Goal: Information Seeking & Learning: Understand process/instructions

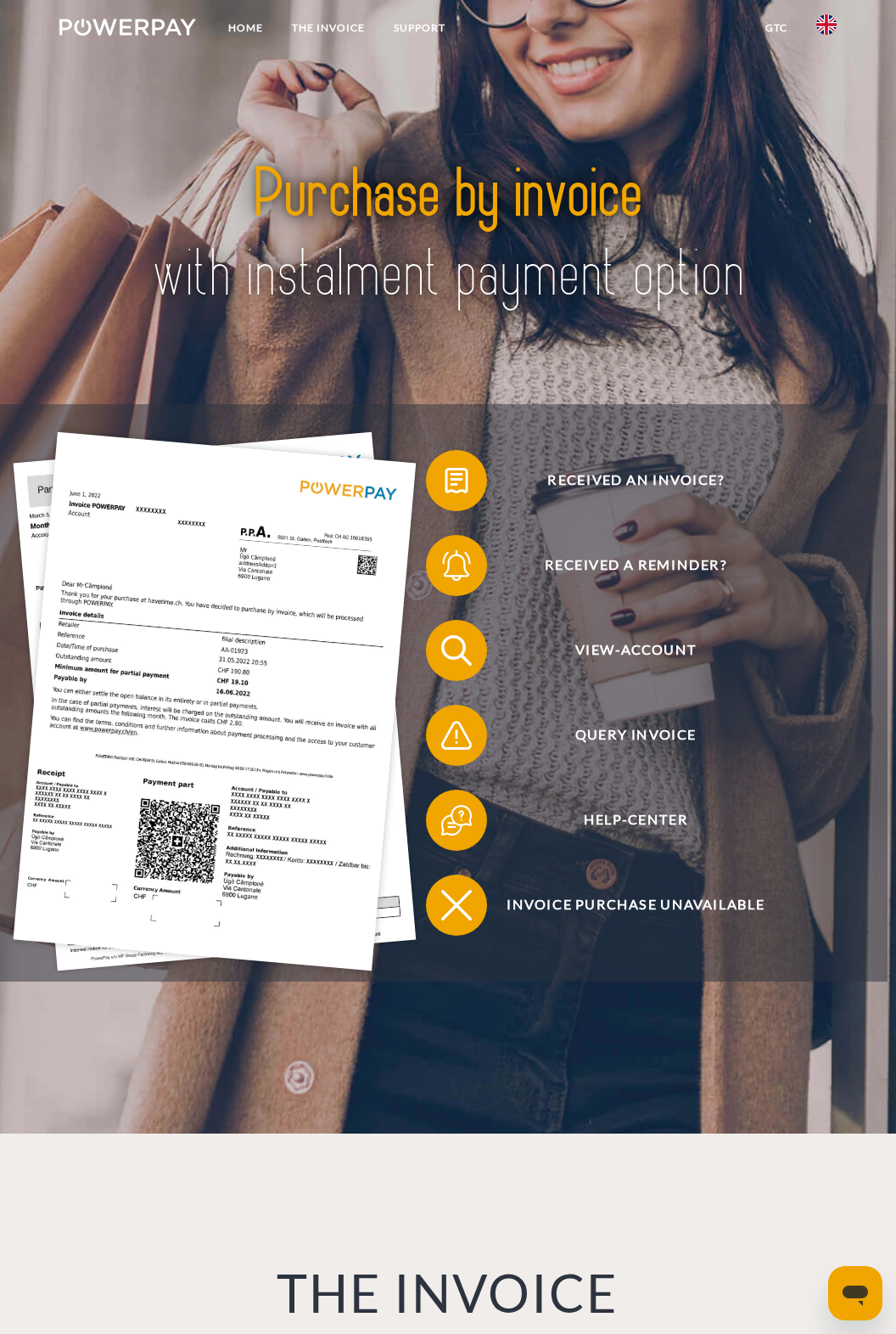
click at [826, 29] on img at bounding box center [827, 24] width 20 height 20
click at [827, 127] on img at bounding box center [827, 123] width 20 height 20
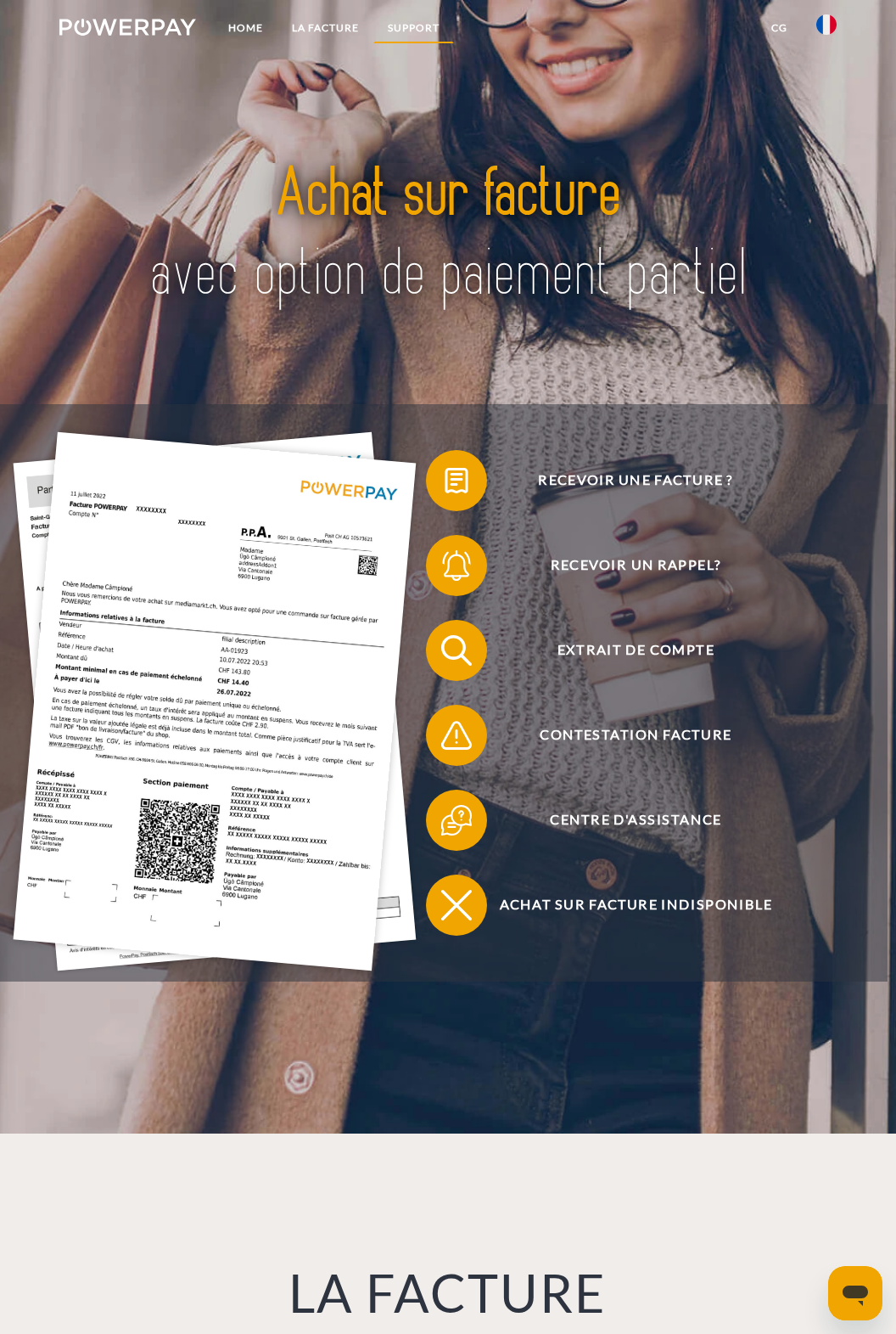
click at [422, 25] on link "Support" at bounding box center [414, 28] width 81 height 31
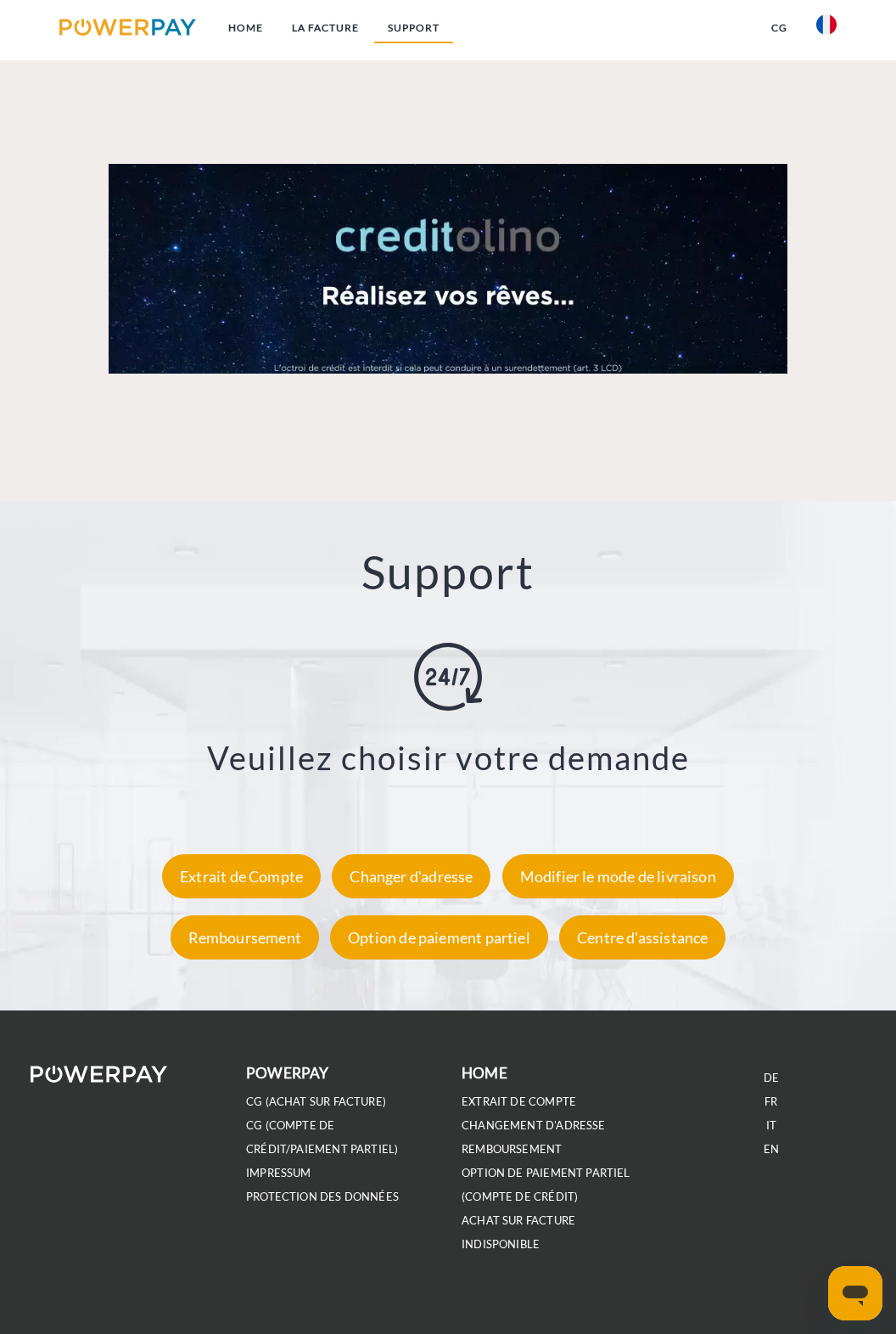
scroll to position [2141, 0]
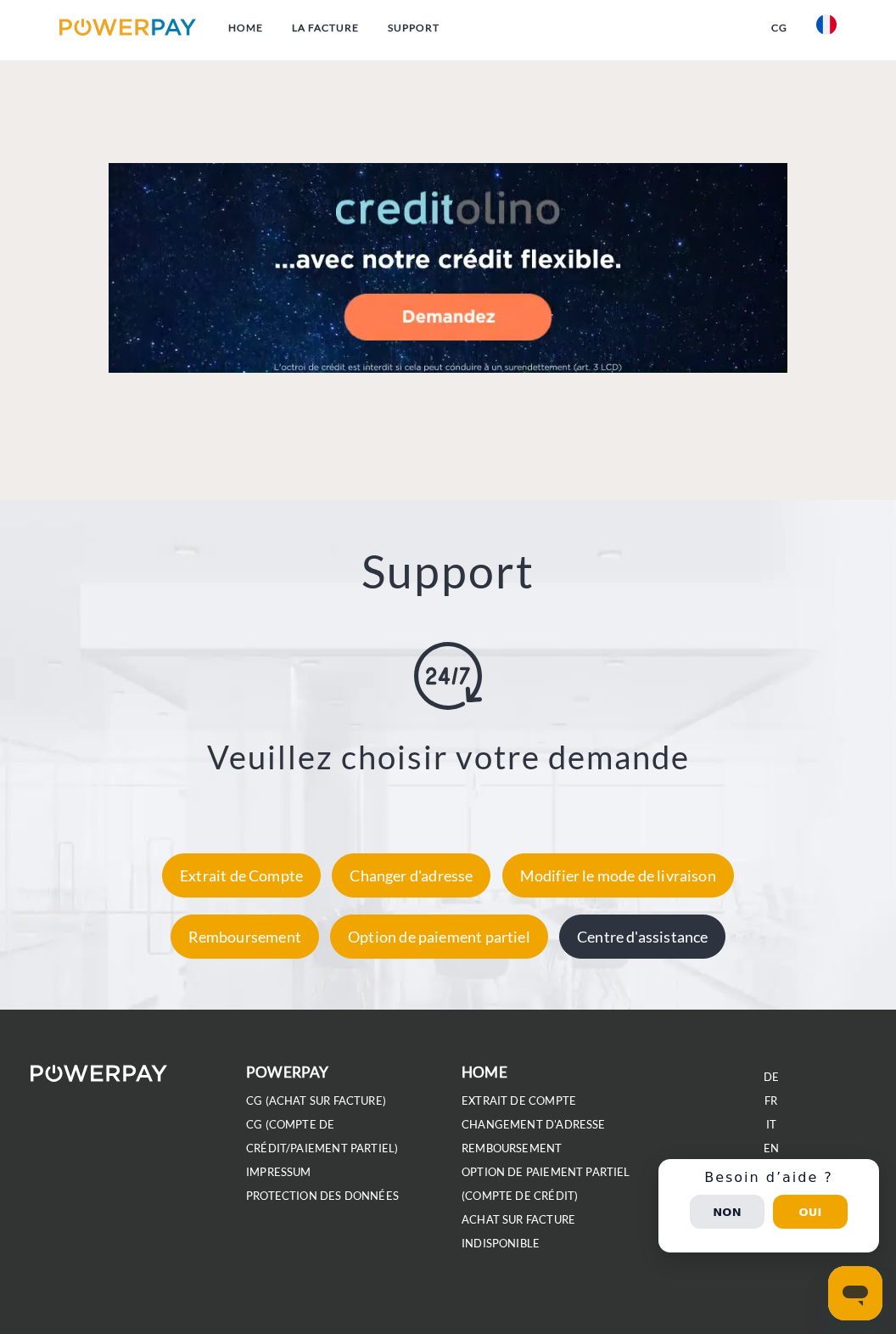
click at [690, 924] on div "Centre d'assistance" at bounding box center [642, 936] width 167 height 44
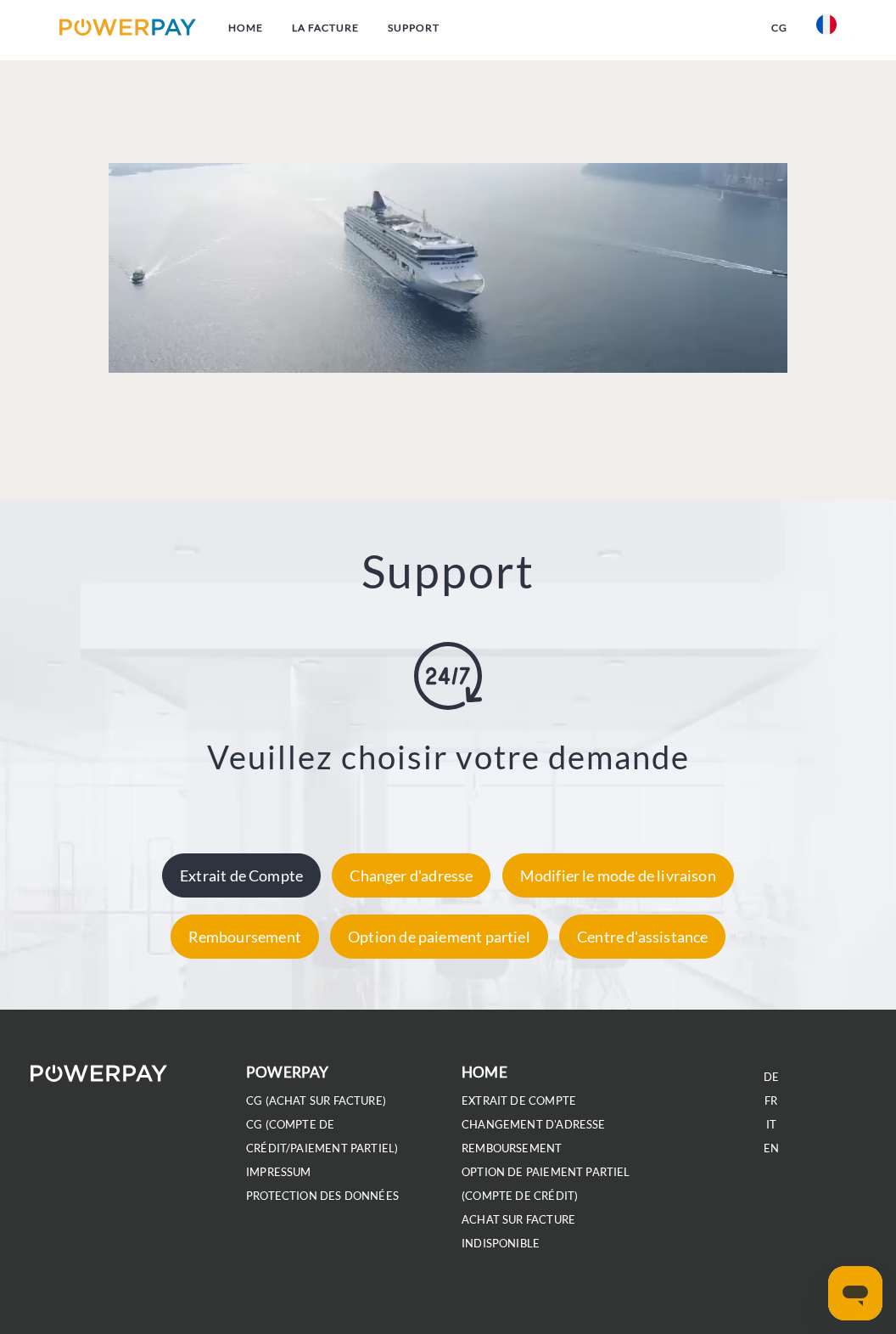
click at [207, 869] on div "Extrait de Compte" at bounding box center [241, 875] width 159 height 44
